Goal: Transaction & Acquisition: Purchase product/service

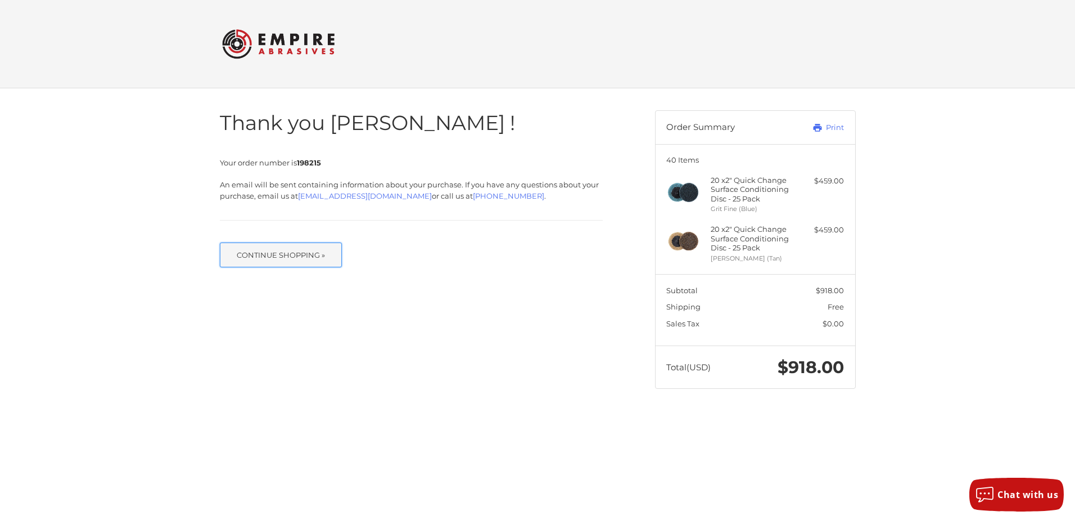
click at [282, 252] on button "Continue Shopping »" at bounding box center [281, 254] width 123 height 25
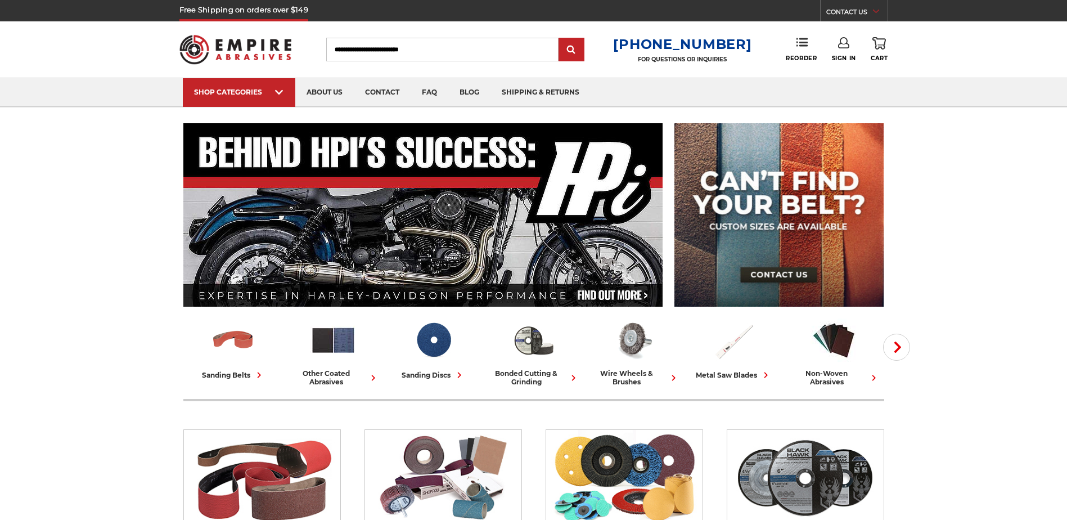
type input "**********"
click at [846, 51] on link "Sign In" at bounding box center [844, 49] width 24 height 25
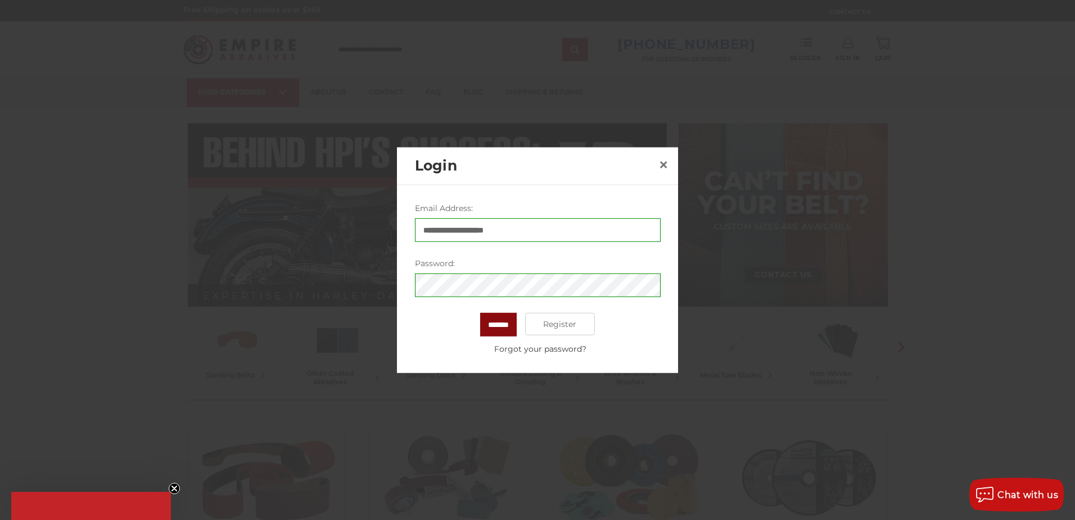
click at [509, 325] on input "*******" at bounding box center [498, 325] width 37 height 24
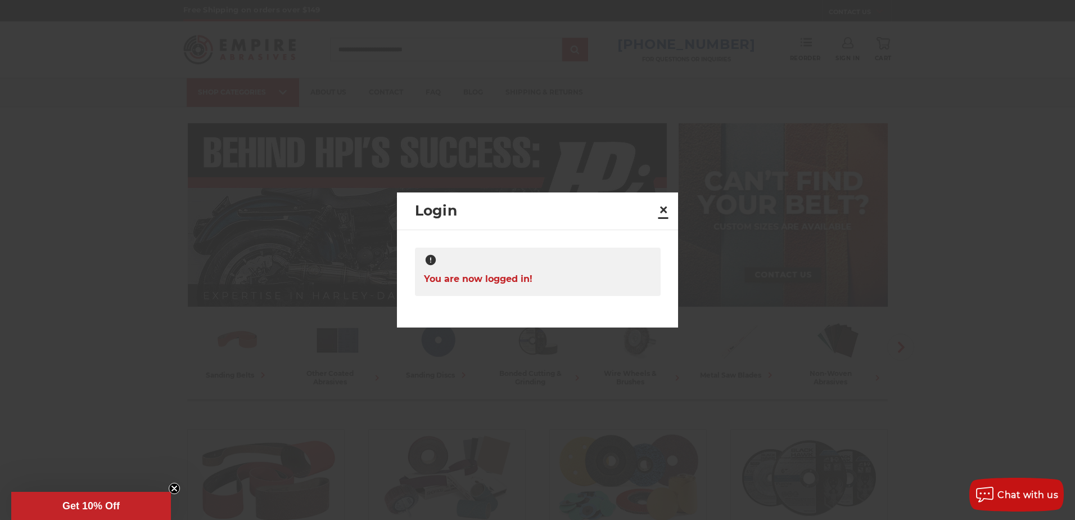
drag, startPoint x: 664, startPoint y: 209, endPoint x: 685, endPoint y: 193, distance: 26.4
click at [664, 210] on span "×" at bounding box center [664, 210] width 10 height 22
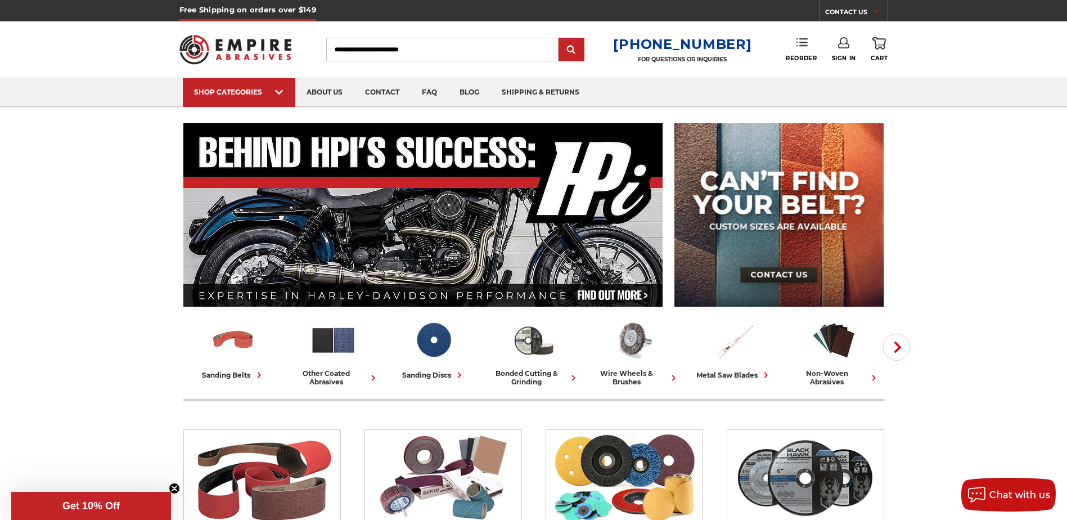
click at [800, 51] on link "Reorder" at bounding box center [801, 49] width 31 height 24
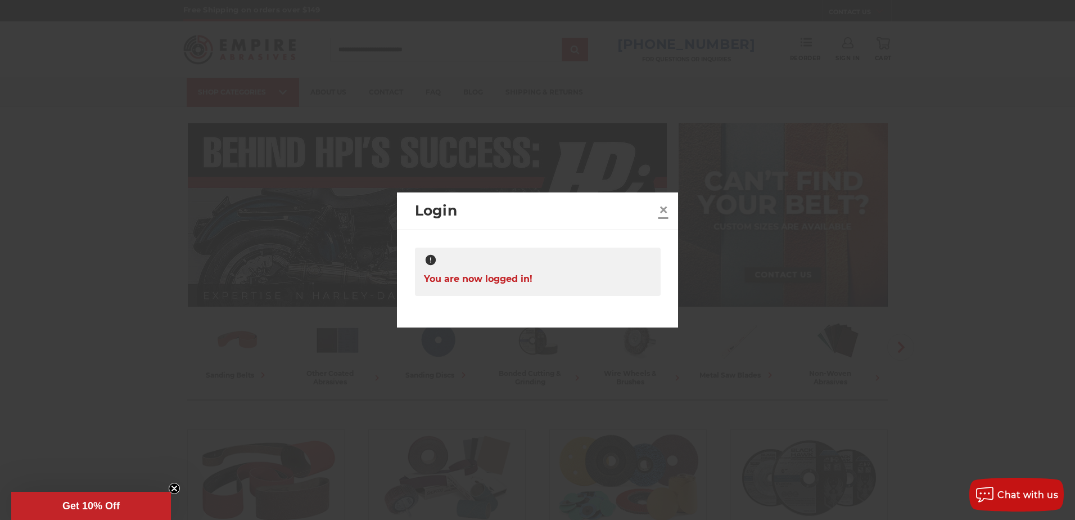
click at [661, 211] on span "×" at bounding box center [664, 210] width 10 height 22
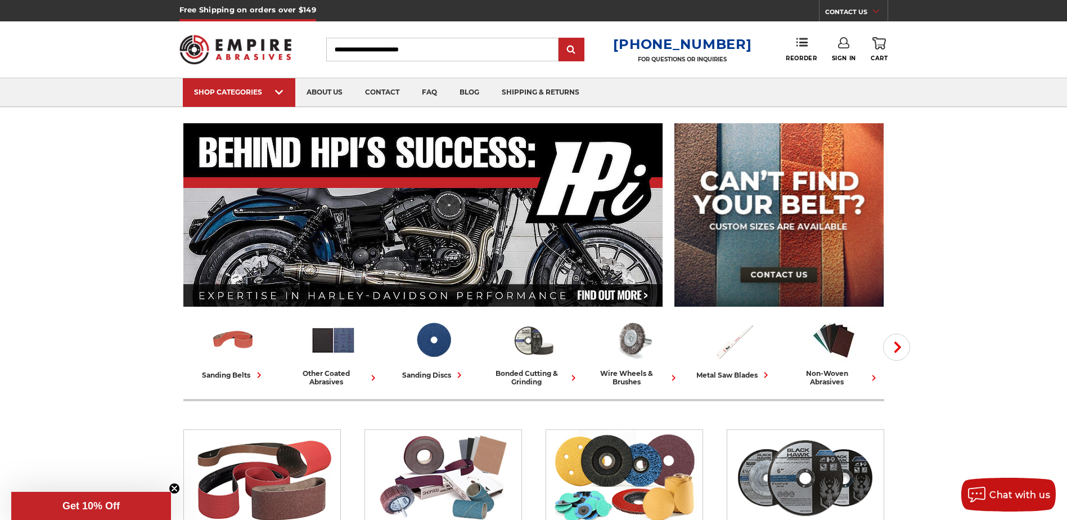
click at [847, 51] on link "Sign In" at bounding box center [844, 49] width 24 height 25
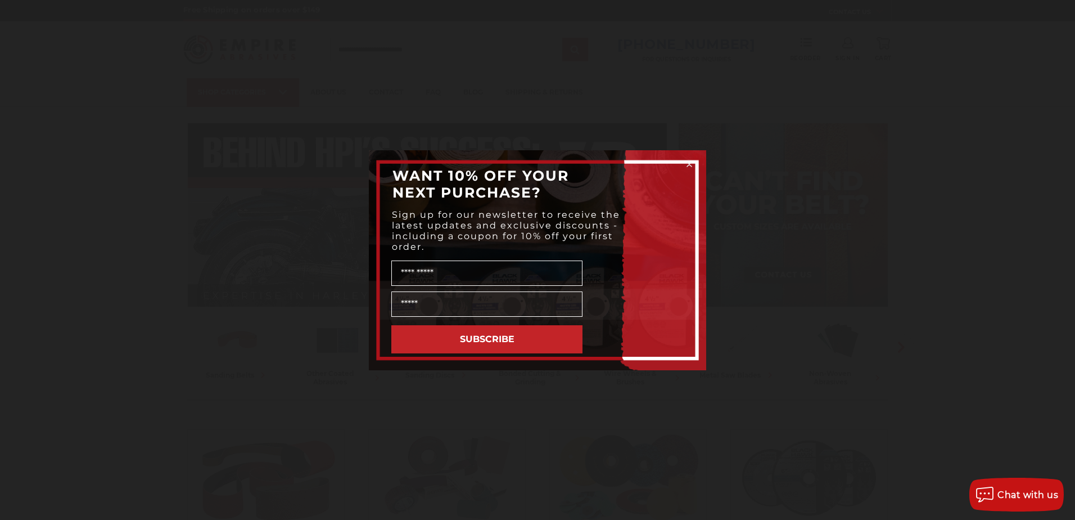
click at [691, 159] on circle "Close dialog" at bounding box center [690, 164] width 11 height 11
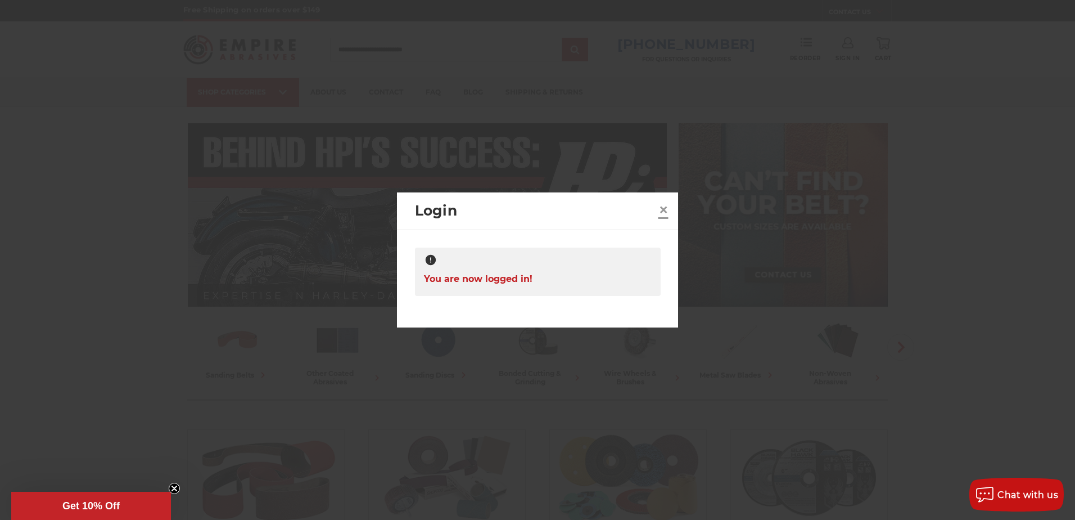
click at [665, 209] on span "×" at bounding box center [664, 210] width 10 height 22
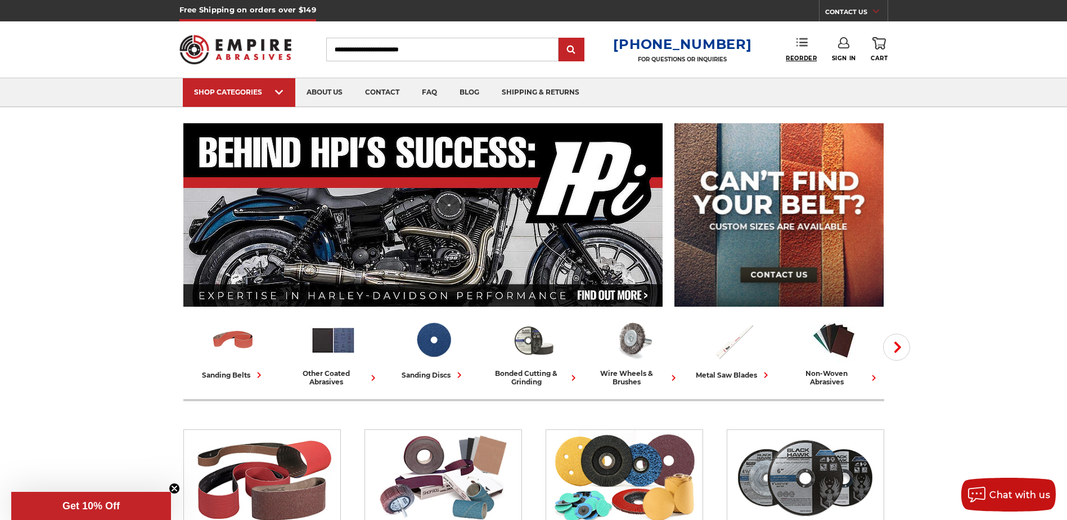
click at [800, 56] on span "Reorder" at bounding box center [801, 58] width 31 height 7
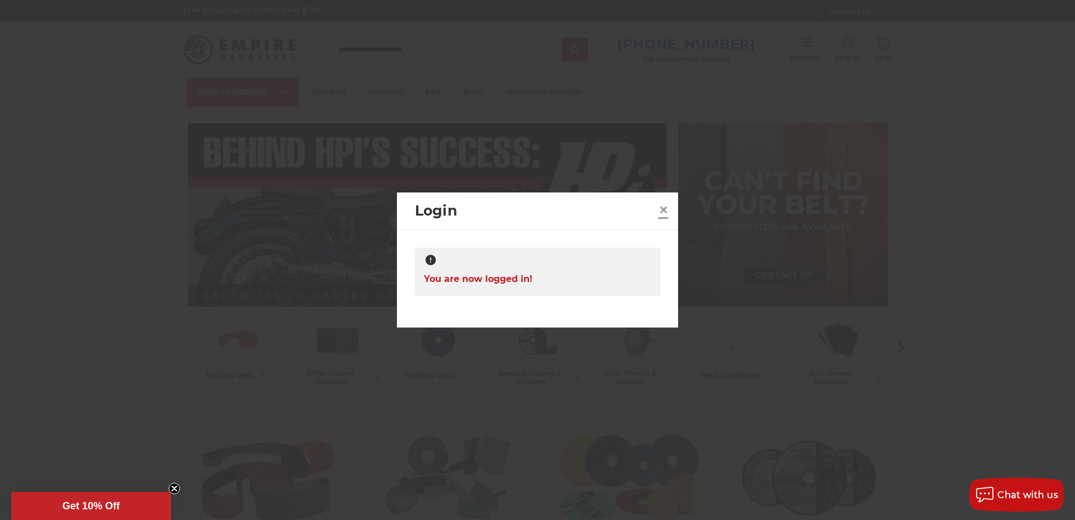
click at [665, 211] on span "×" at bounding box center [664, 210] width 10 height 22
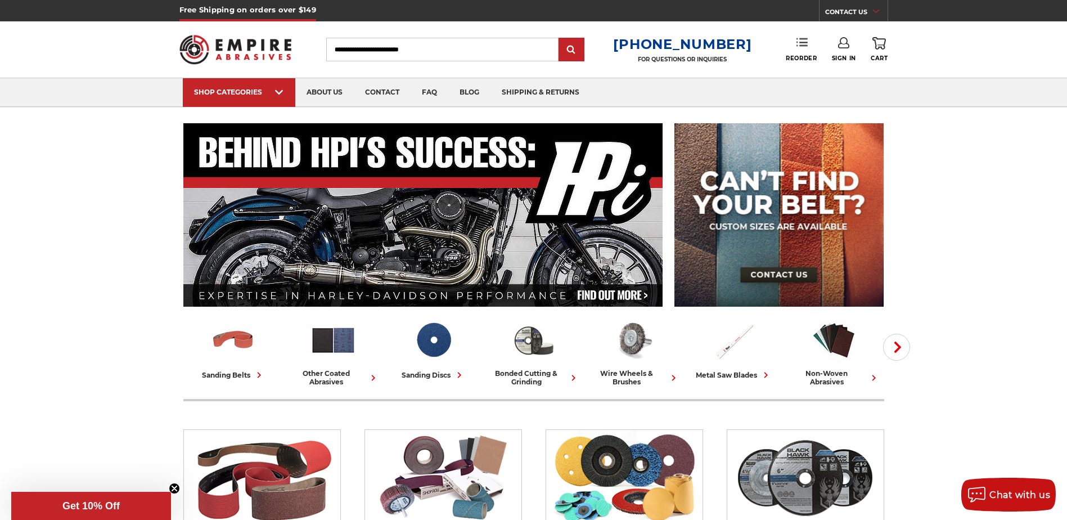
click at [808, 40] on link "Reorder" at bounding box center [801, 49] width 31 height 24
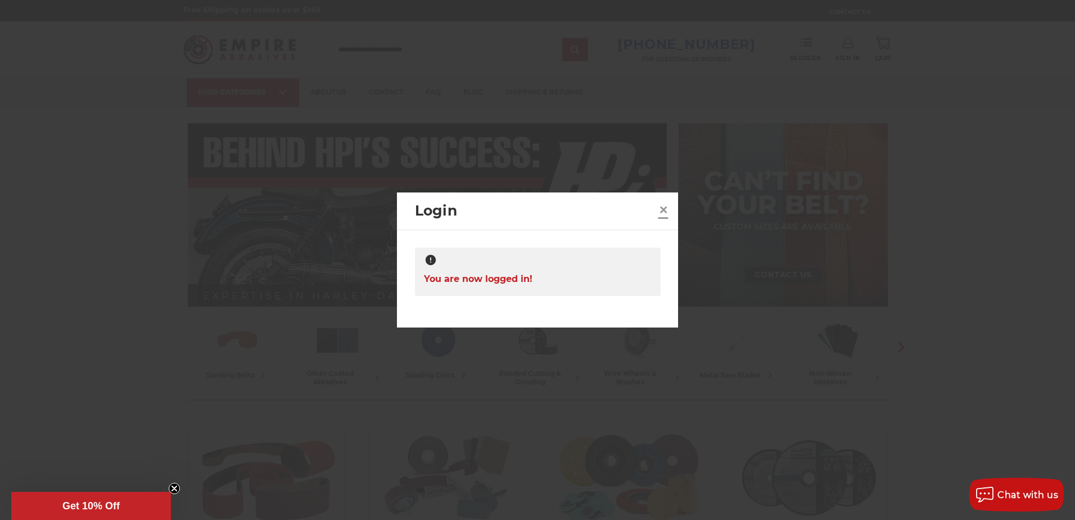
click at [667, 206] on span "×" at bounding box center [664, 210] width 10 height 22
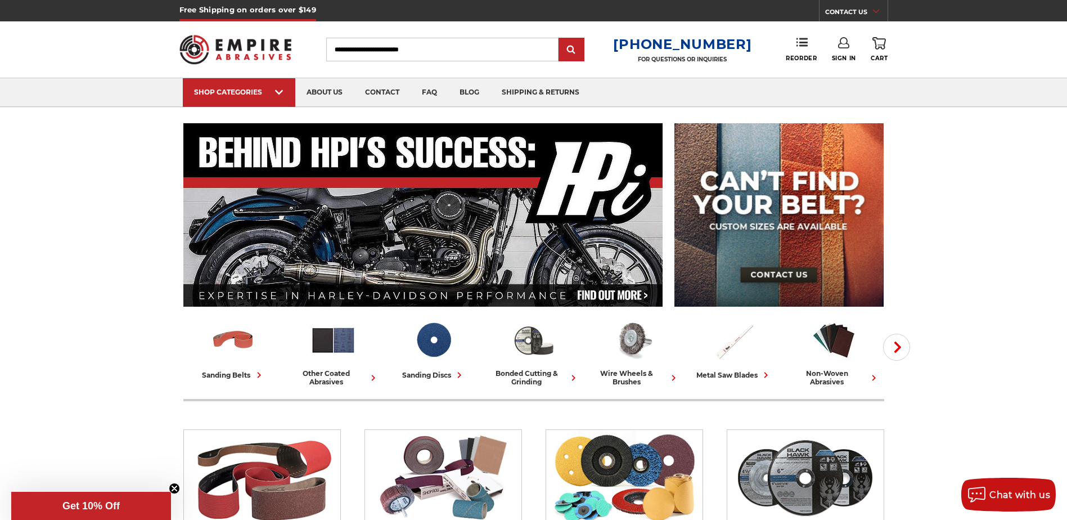
click at [839, 48] on use at bounding box center [843, 42] width 11 height 11
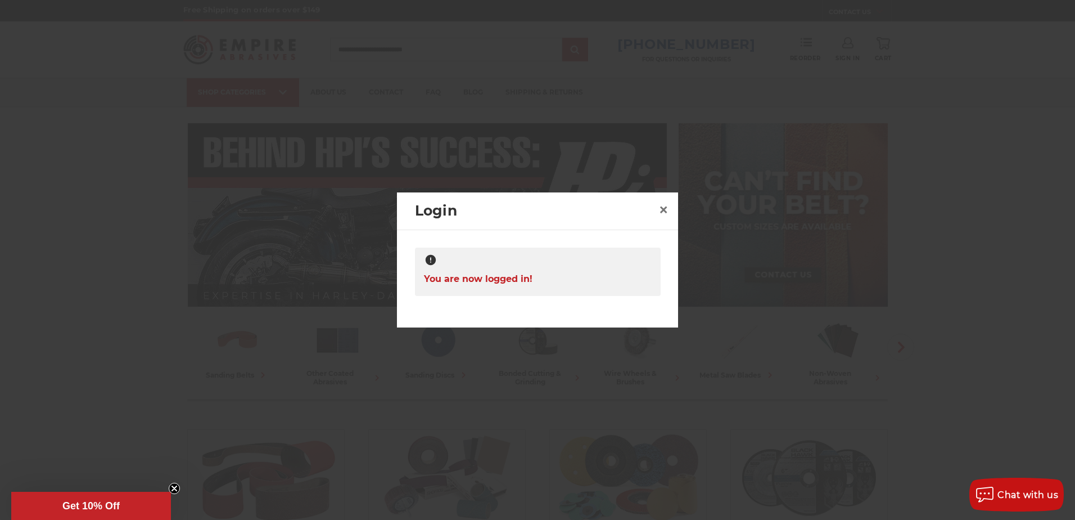
drag, startPoint x: 593, startPoint y: 247, endPoint x: 604, endPoint y: 242, distance: 11.3
click at [595, 246] on div "**********" at bounding box center [537, 275] width 281 height 90
click at [662, 209] on span "×" at bounding box center [664, 210] width 10 height 22
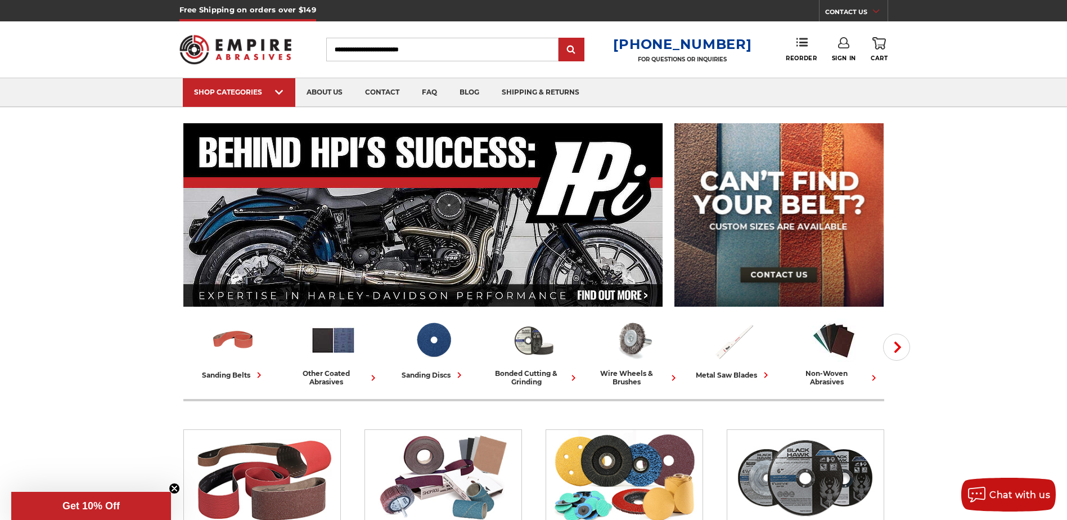
click at [881, 42] on icon at bounding box center [878, 43] width 13 height 12
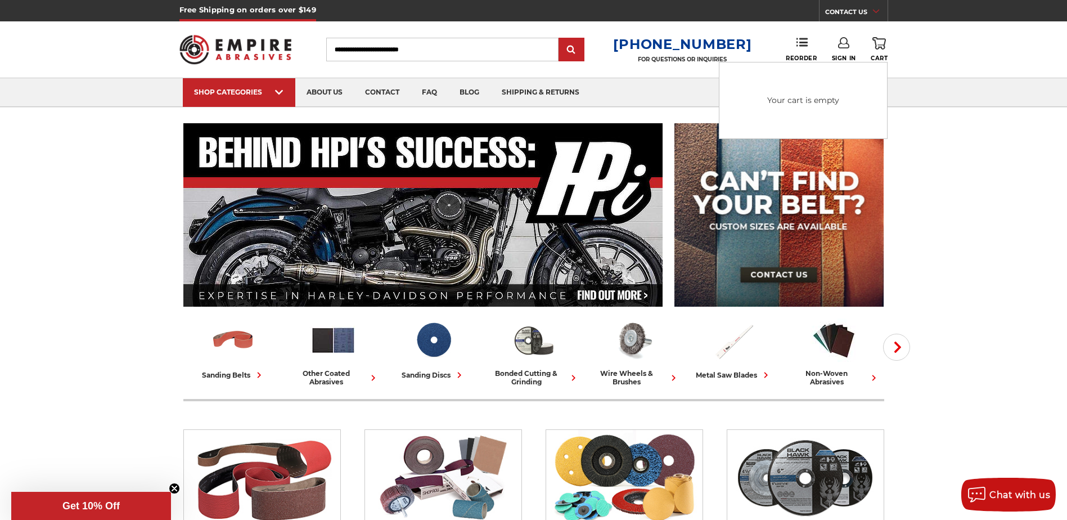
click at [850, 52] on link "Sign In" at bounding box center [844, 49] width 24 height 25
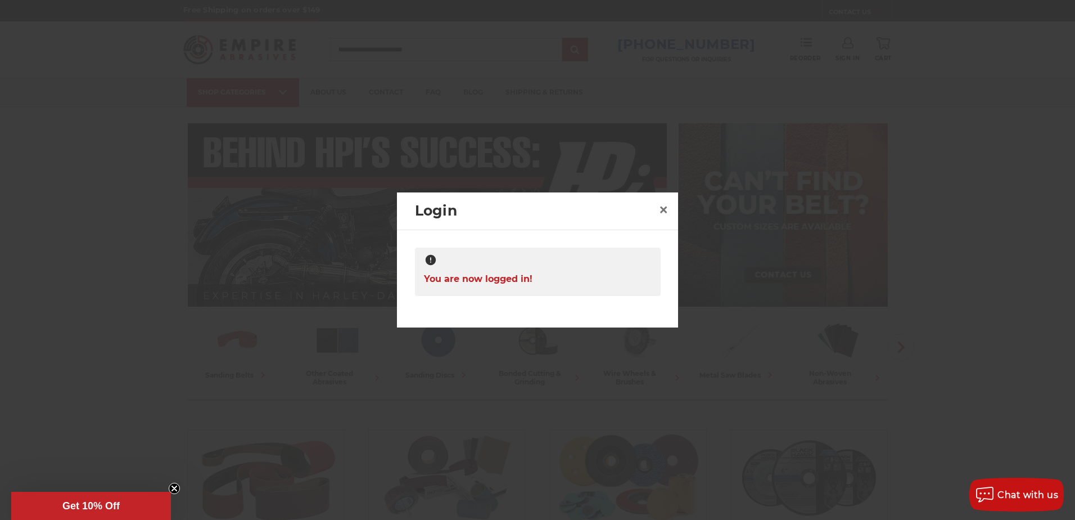
click at [534, 262] on div at bounding box center [538, 261] width 228 height 14
drag, startPoint x: 534, startPoint y: 262, endPoint x: 540, endPoint y: 258, distance: 7.0
click at [538, 260] on div at bounding box center [538, 261] width 228 height 14
